Goal: Transaction & Acquisition: Purchase product/service

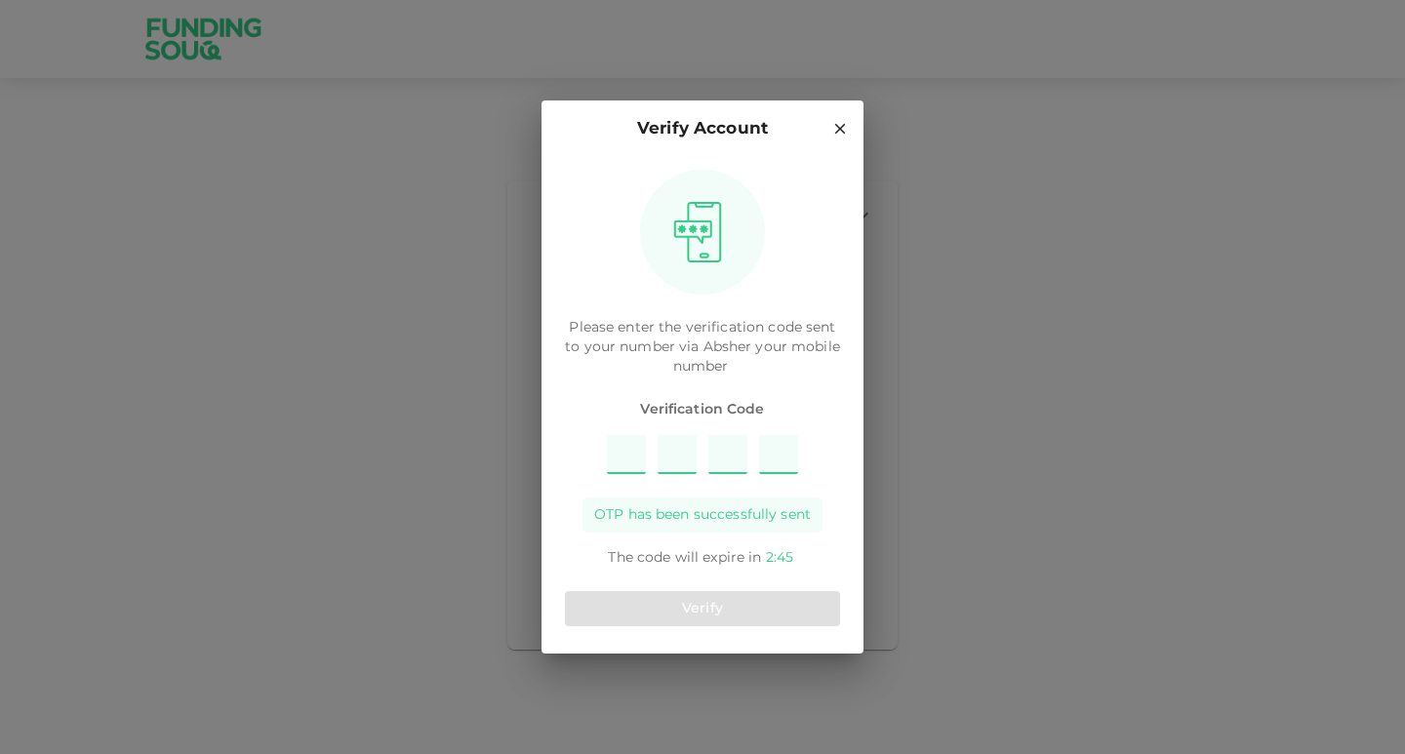
type input "6"
type input "2"
type input "3"
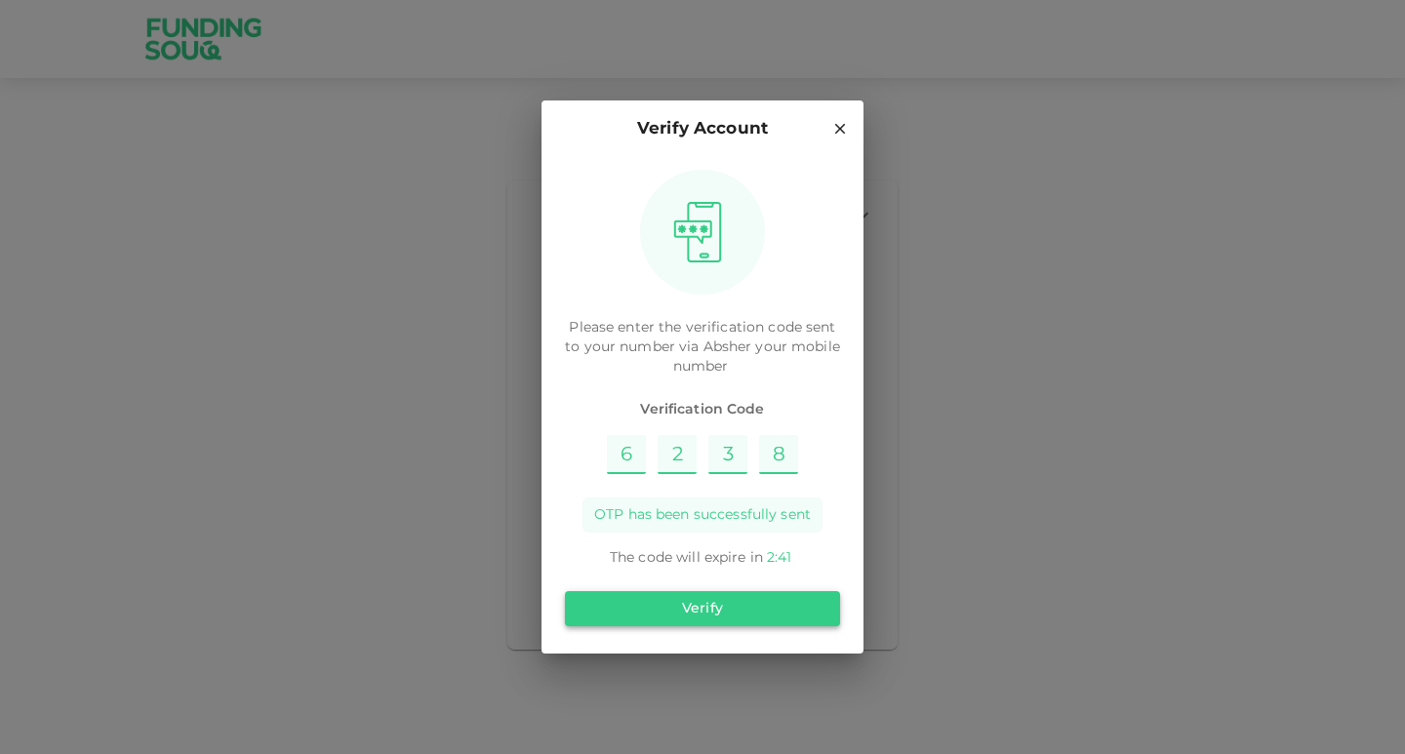
type input "8"
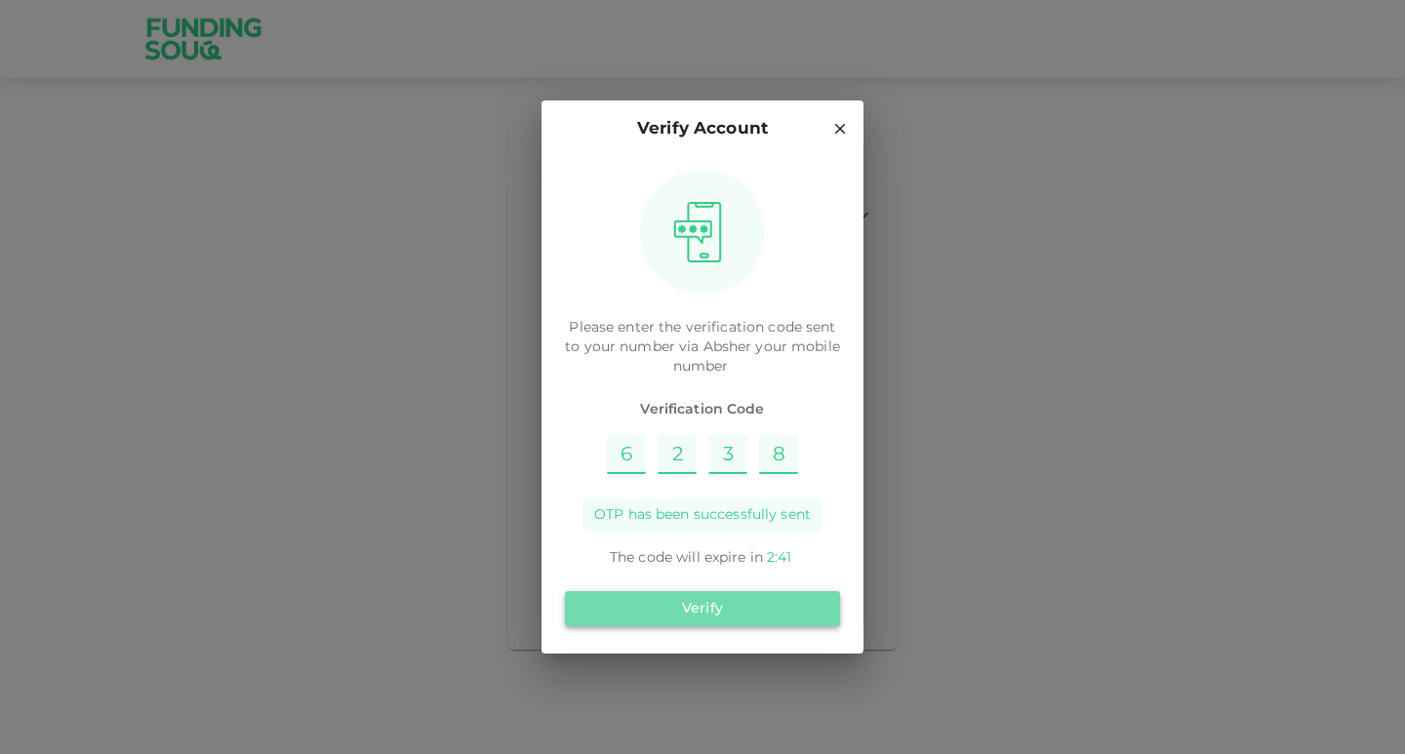
click at [733, 617] on button "Verify" at bounding box center [702, 608] width 275 height 35
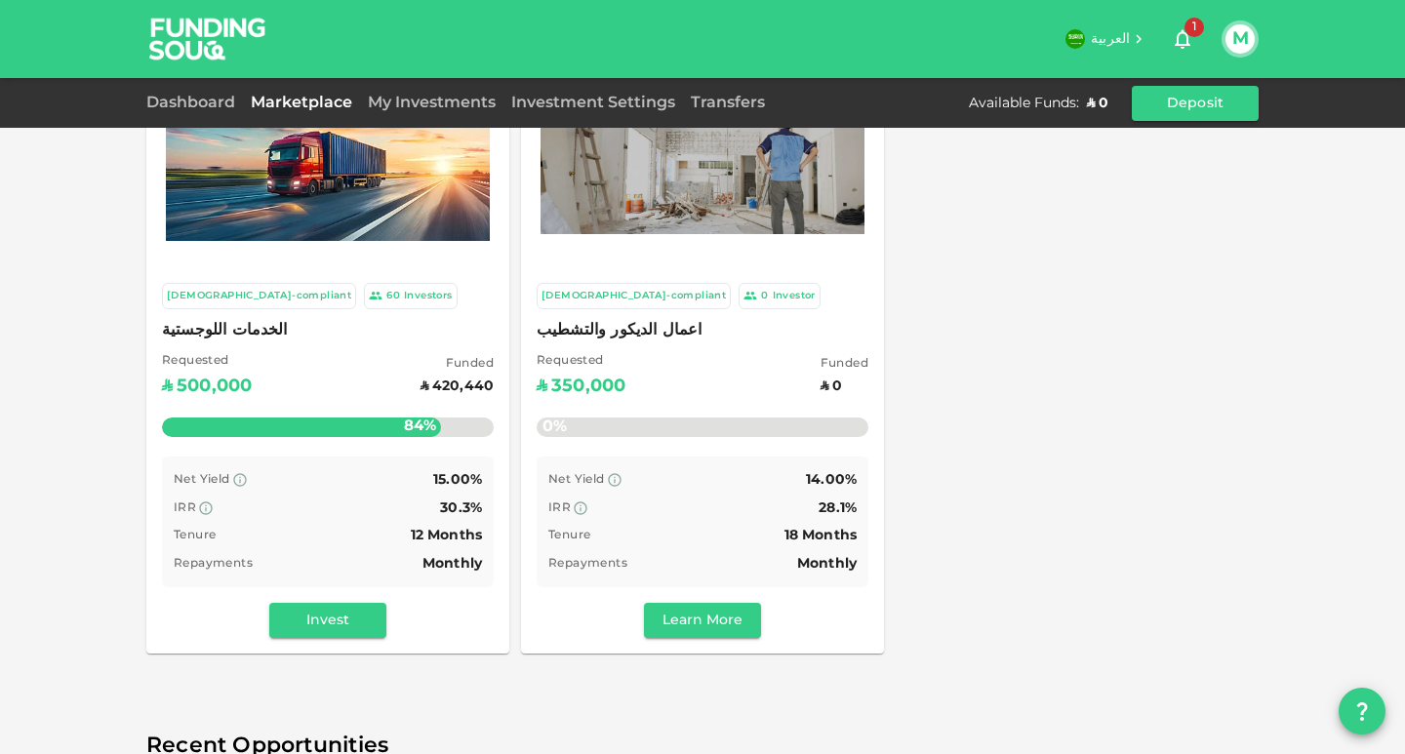
scroll to position [195, 0]
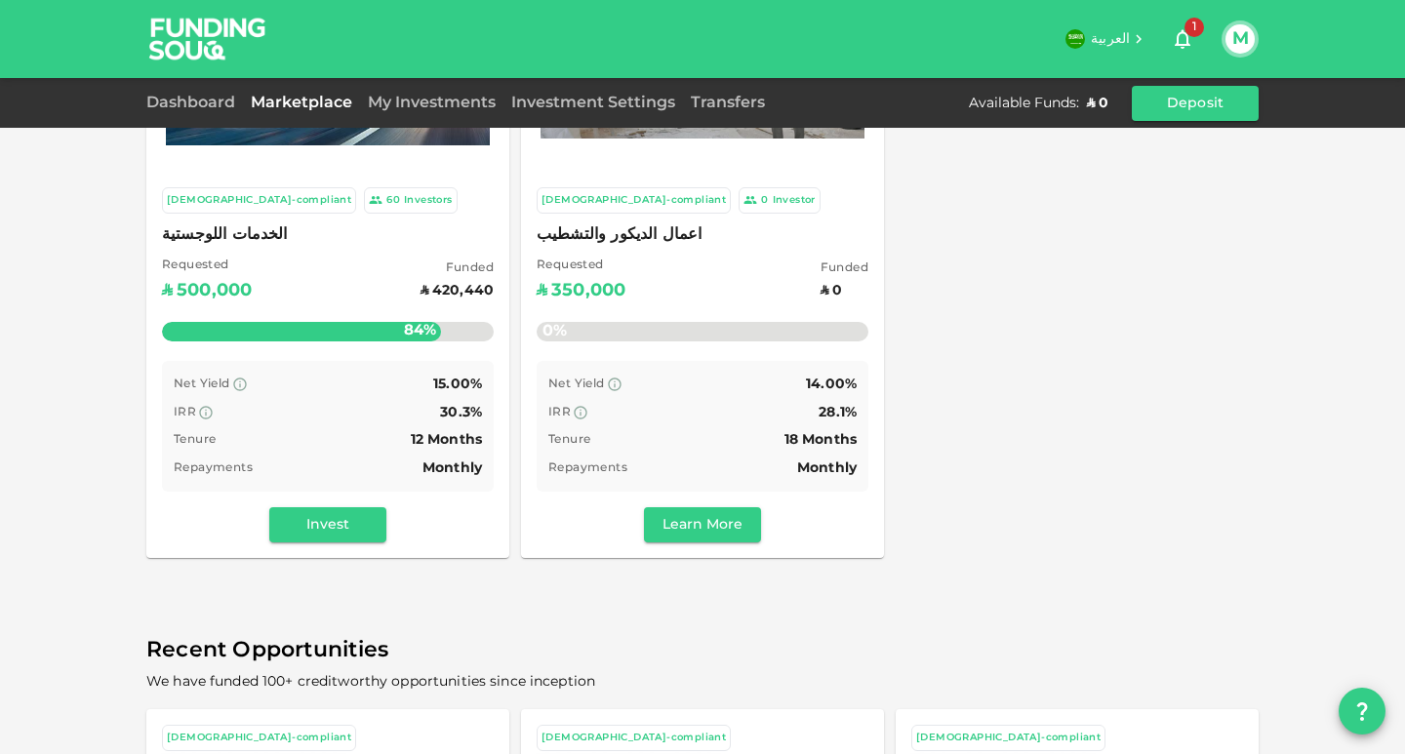
click at [352, 482] on div "Net Yield 15.00% IRR 30.3% Tenure 12 Months Repayments Monthly" at bounding box center [328, 426] width 332 height 131
